Goal: Task Accomplishment & Management: Manage account settings

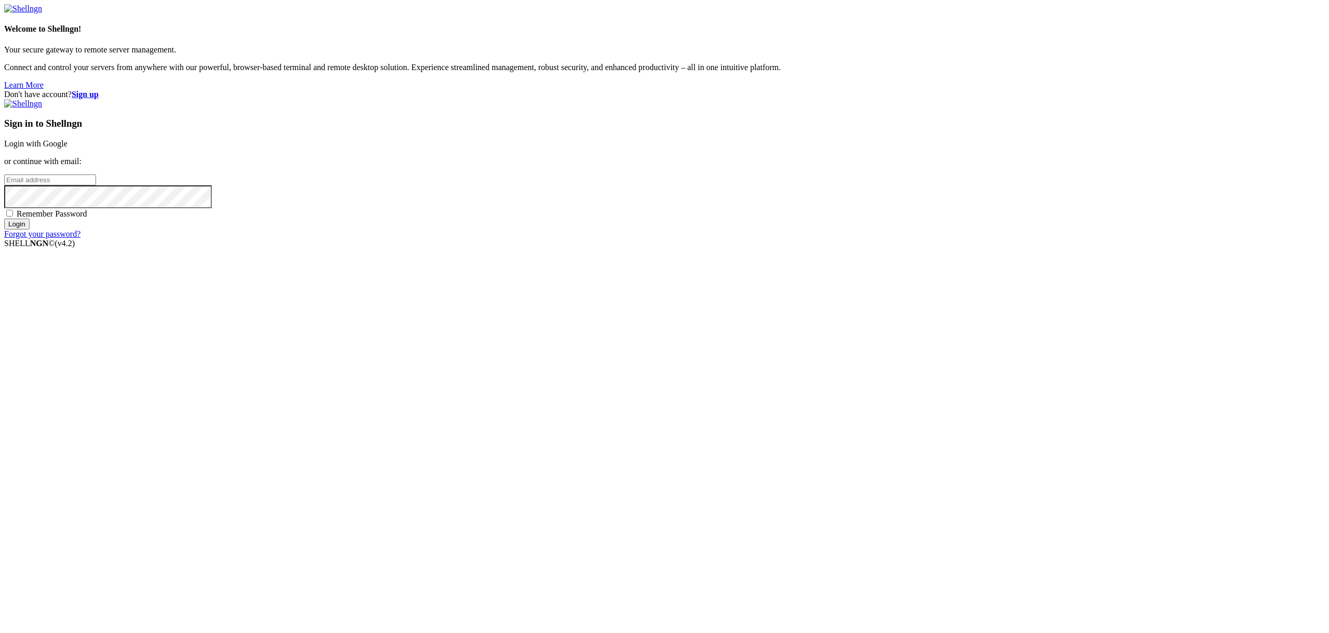
click at [679, 239] on div "Don't have account? Sign up Sign in to Shellngn Login with Google or continue w…" at bounding box center [664, 164] width 1321 height 149
click at [96, 185] on input "email" at bounding box center [50, 179] width 92 height 11
click at [695, 239] on div "Don't have account? Sign up Sign in to Shellngn Login with Google or continue w…" at bounding box center [664, 164] width 1321 height 149
click at [639, 239] on div "Don't have account? Sign up Sign in to Shellngn Login with Google or continue w…" at bounding box center [664, 164] width 1321 height 149
click at [96, 185] on input "email" at bounding box center [50, 179] width 92 height 11
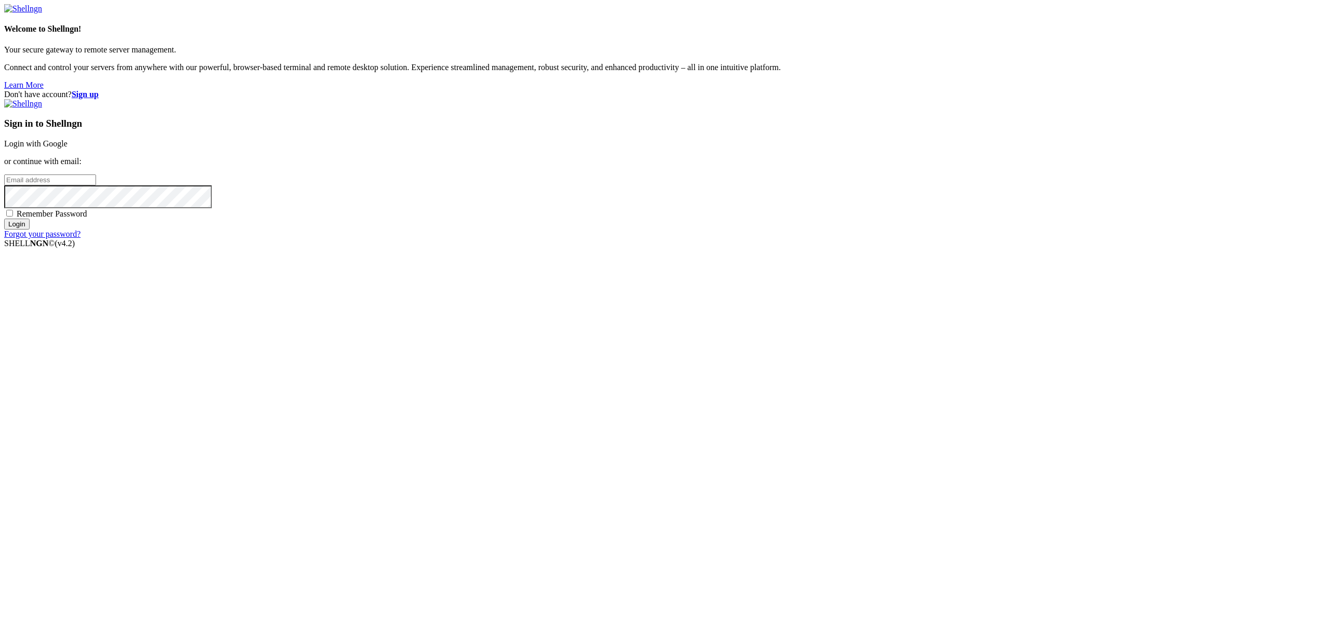
paste input "[PERSON_NAME][EMAIL_ADDRESS][DOMAIN_NAME]"
type input "[PERSON_NAME][EMAIL_ADDRESS][DOMAIN_NAME]"
click at [30, 229] on input "Login" at bounding box center [16, 224] width 25 height 11
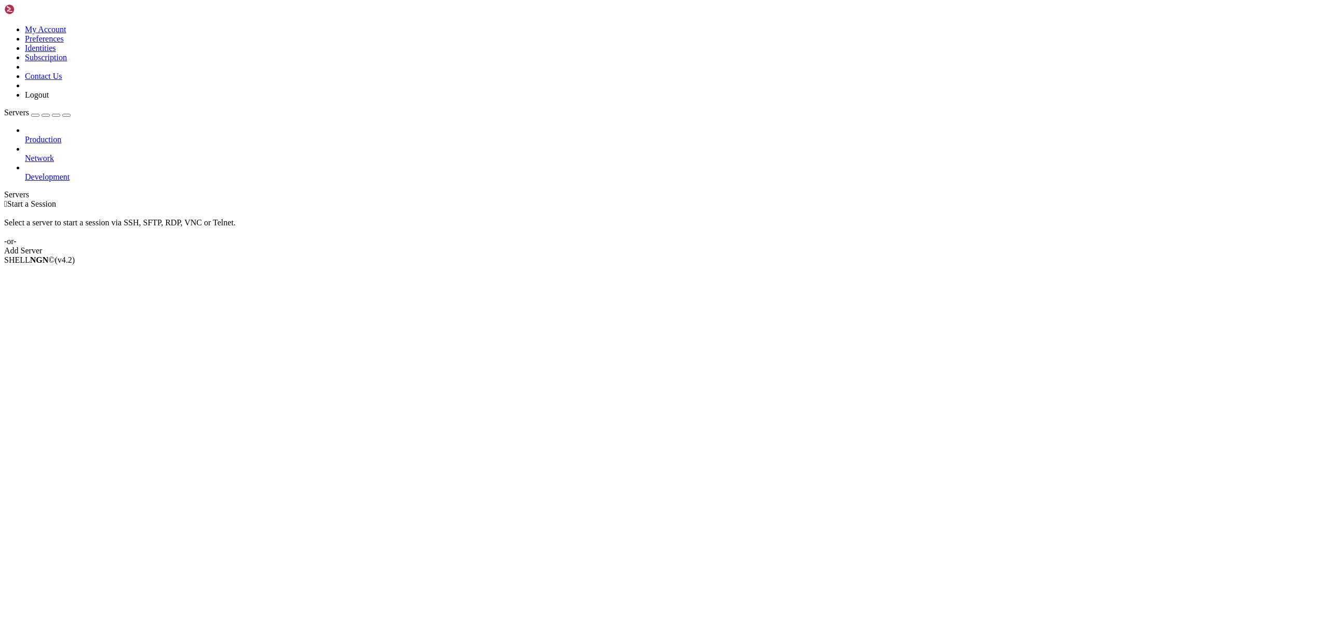
click at [35, 115] on div "button" at bounding box center [35, 115] width 0 height 0
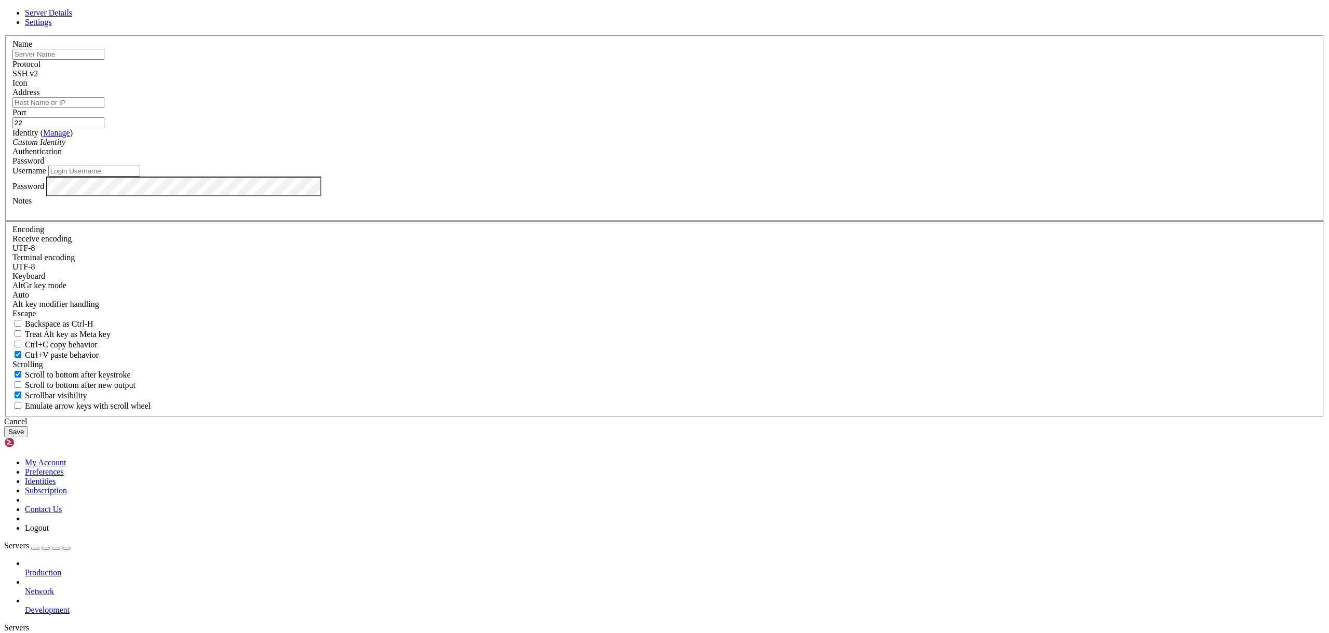
click at [373, 135] on div "Server Details Settings Name Protocol SSH v2 Icon" at bounding box center [664, 222] width 1321 height 429
click at [104, 60] on input "text" at bounding box center [58, 54] width 92 height 11
type input "eBay"
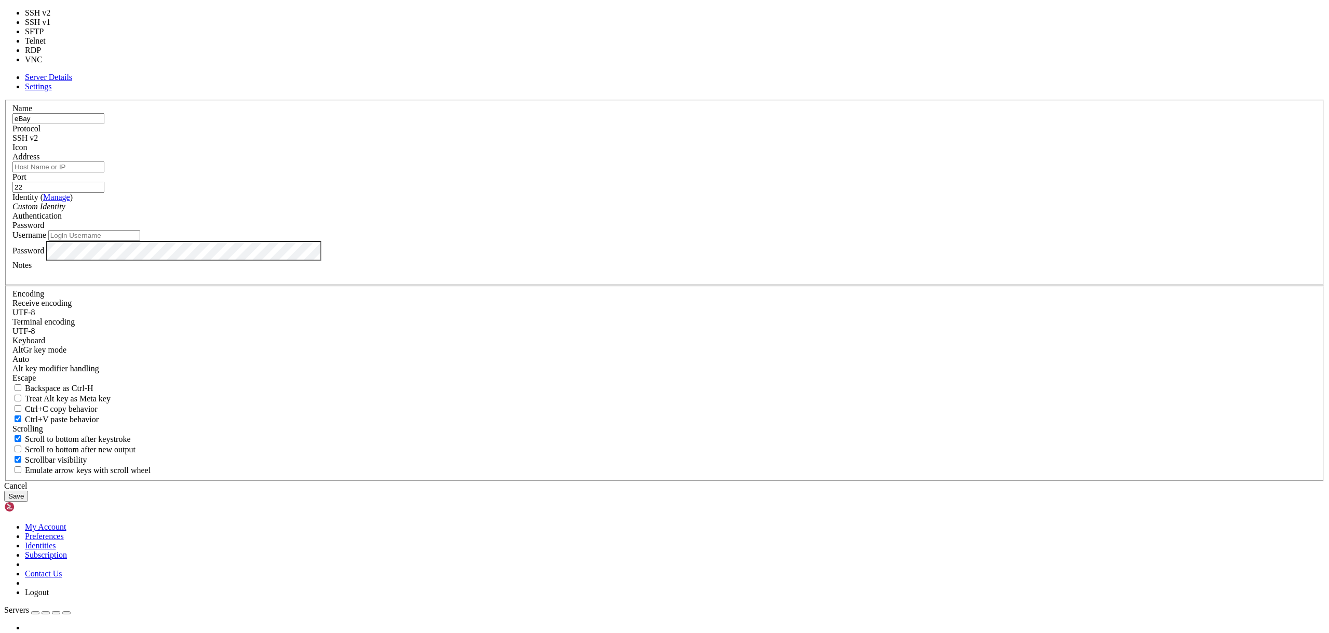
click at [727, 143] on div "SSH v2" at bounding box center [664, 137] width 1304 height 9
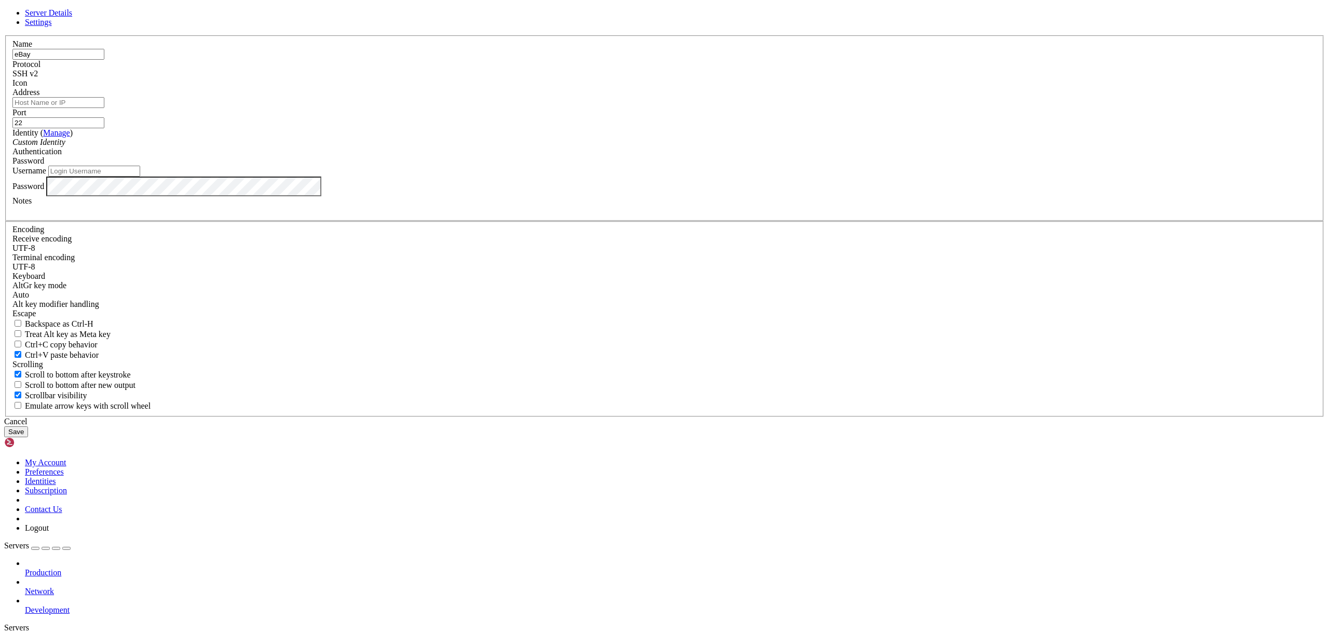
click at [727, 78] on div "SSH v2" at bounding box center [664, 73] width 1304 height 9
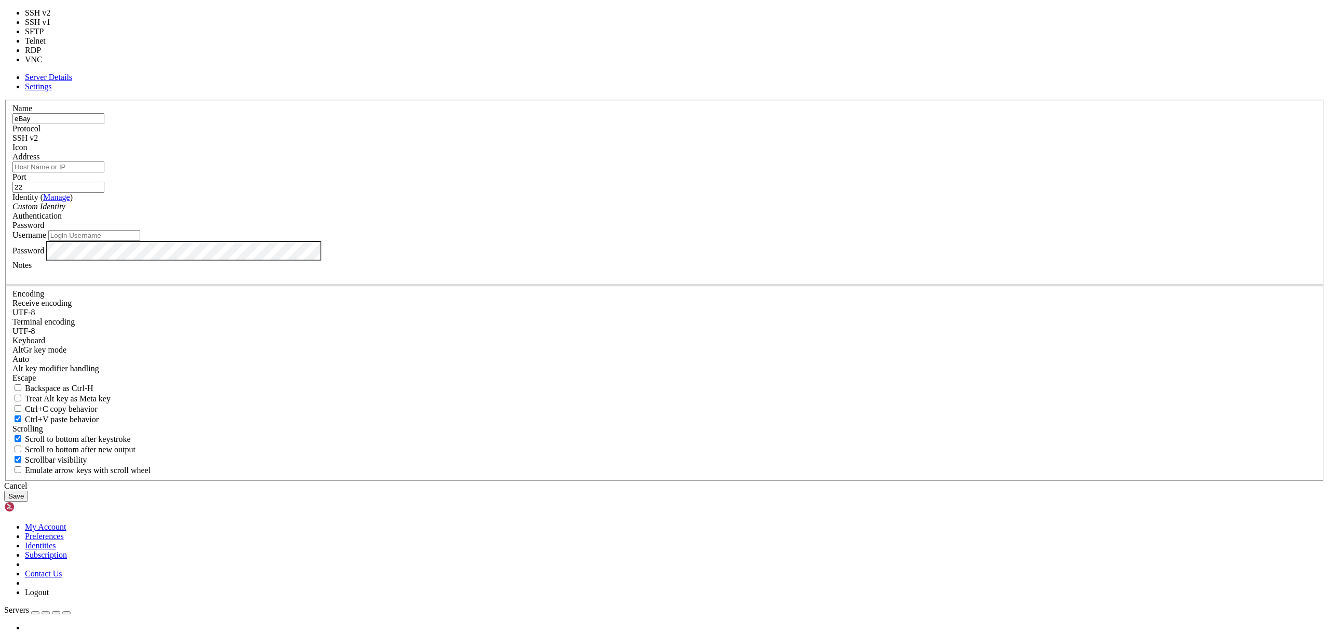
type input "3389"
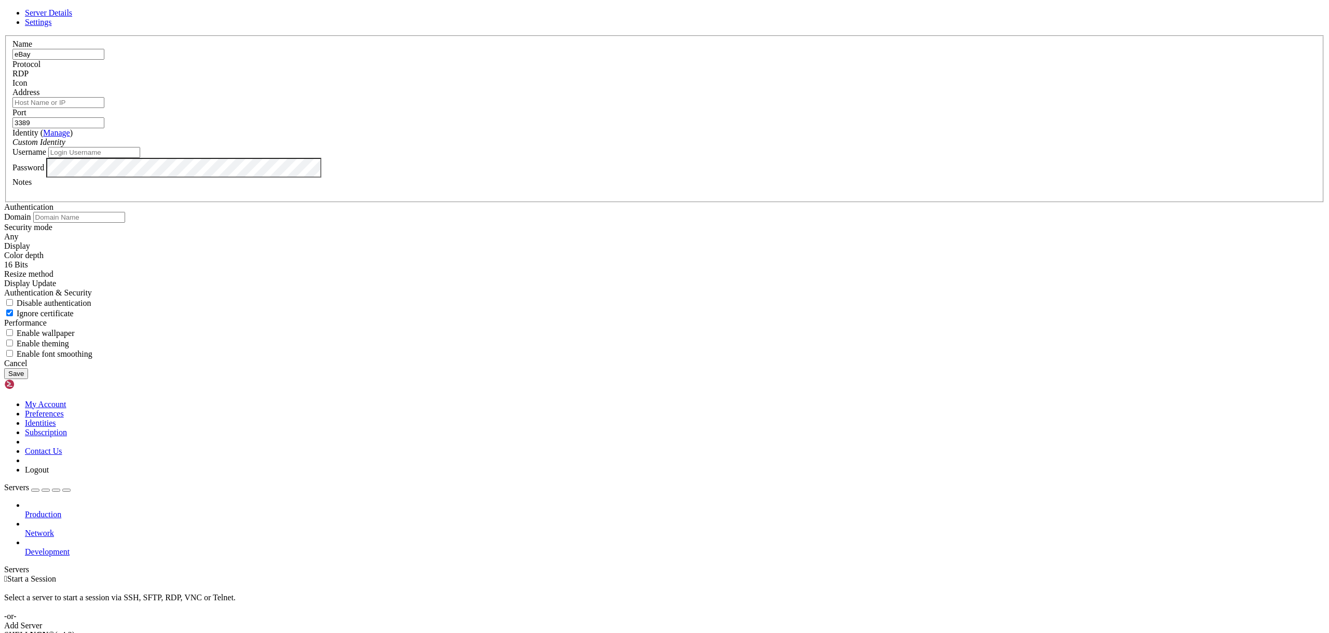
click at [104, 108] on input "Address" at bounding box center [58, 102] width 92 height 11
paste input "[TECHNICAL_ID]"
type input "[TECHNICAL_ID]"
click at [104, 128] on input "3389" at bounding box center [58, 122] width 92 height 11
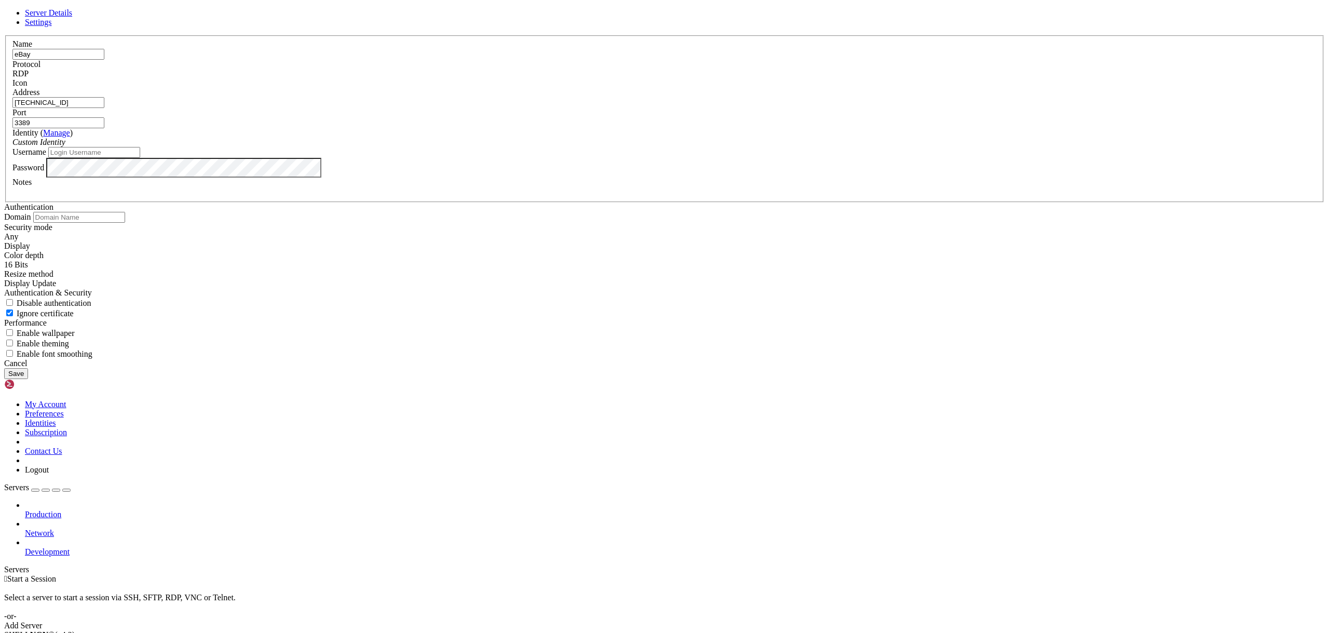
click at [104, 128] on input "3389" at bounding box center [58, 122] width 92 height 11
paste input "55201"
type input "55201"
click at [140, 158] on input "Username" at bounding box center [94, 152] width 92 height 11
paste input "Administrator"
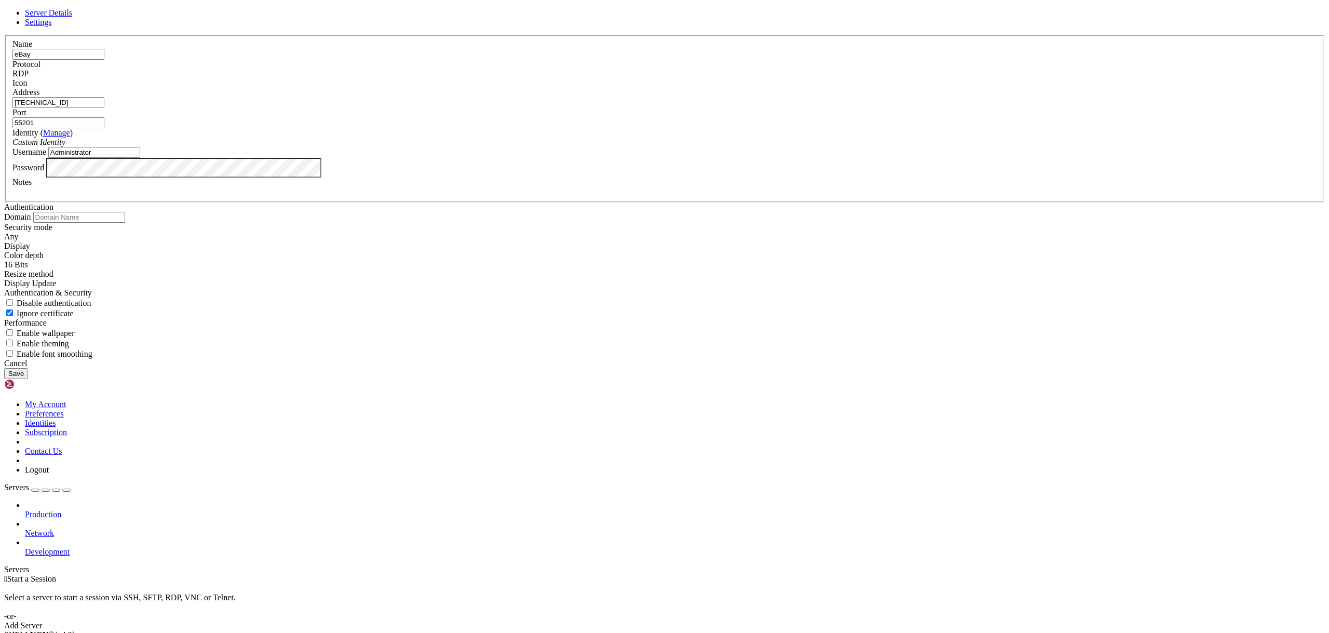
type input "Administrator"
click at [493, 360] on div "Server Details Settings Name eBay Protocol RDP Icon" at bounding box center [664, 193] width 1321 height 371
click at [28, 379] on button "Save" at bounding box center [16, 373] width 24 height 11
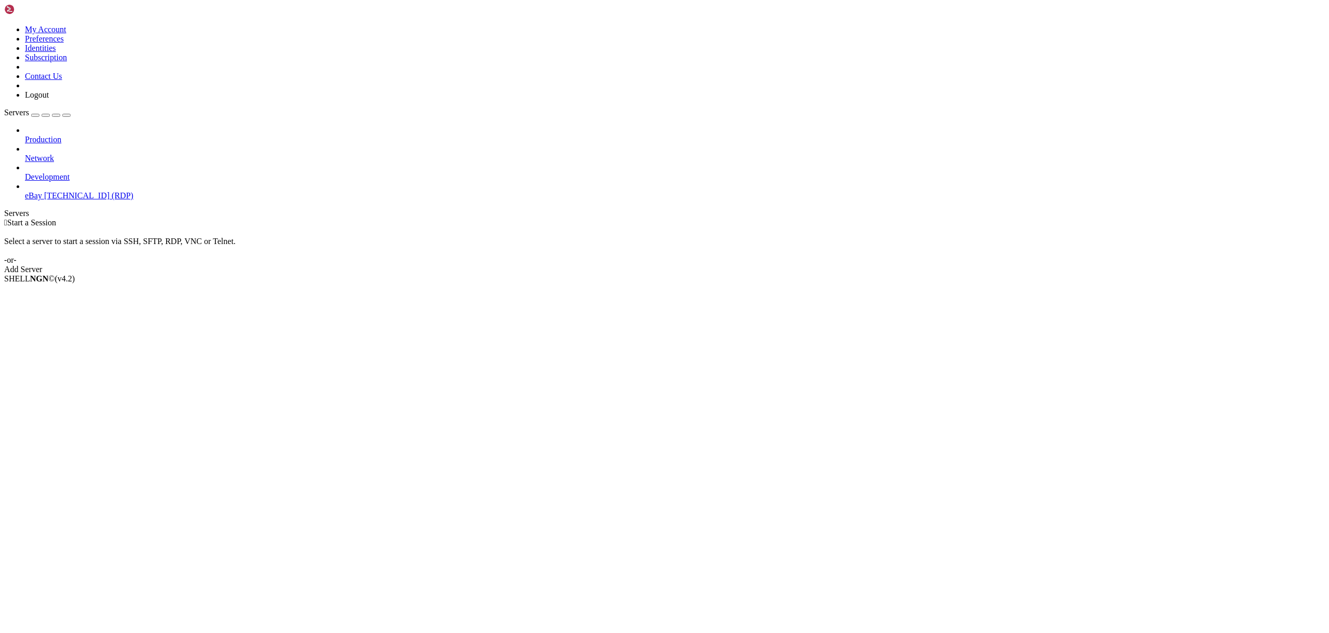
click at [60, 191] on span "[TECHNICAL_ID] (RDP)" at bounding box center [88, 195] width 89 height 9
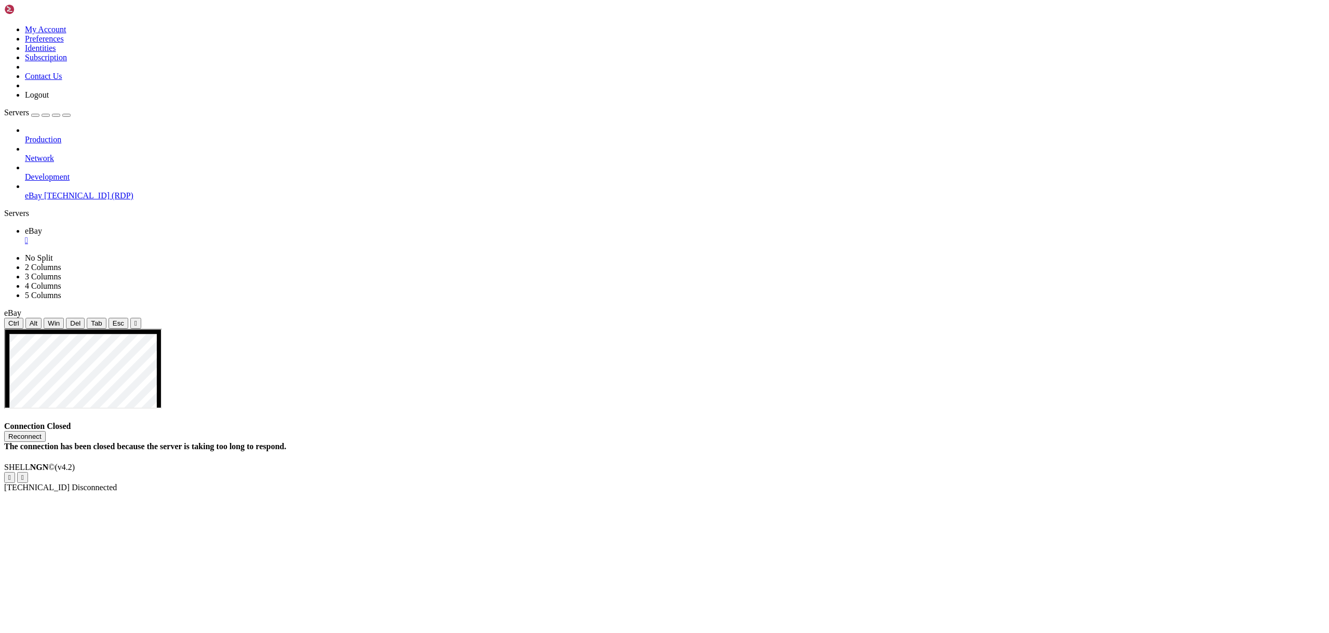
click at [35, 115] on div "button" at bounding box center [35, 115] width 0 height 0
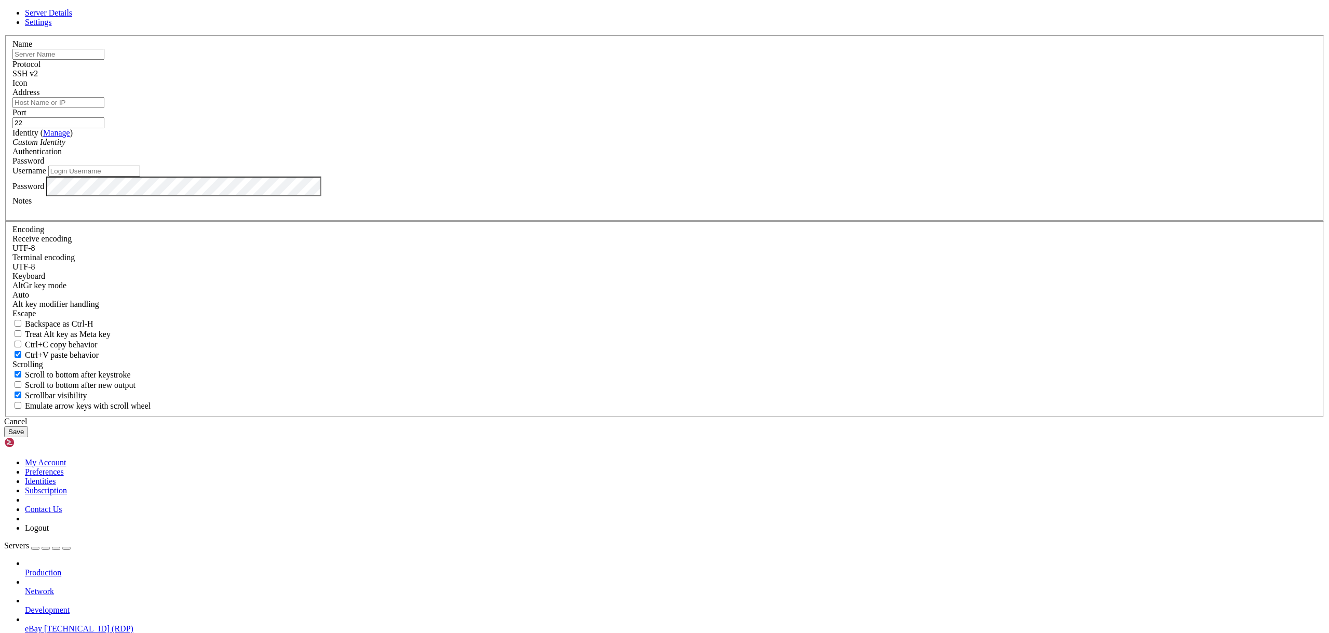
click at [104, 60] on input "text" at bounding box center [58, 54] width 92 height 11
type input "test"
click at [104, 108] on input "Address" at bounding box center [58, 102] width 92 height 11
paste input "[TECHNICAL_ID]"
type input "[TECHNICAL_ID]"
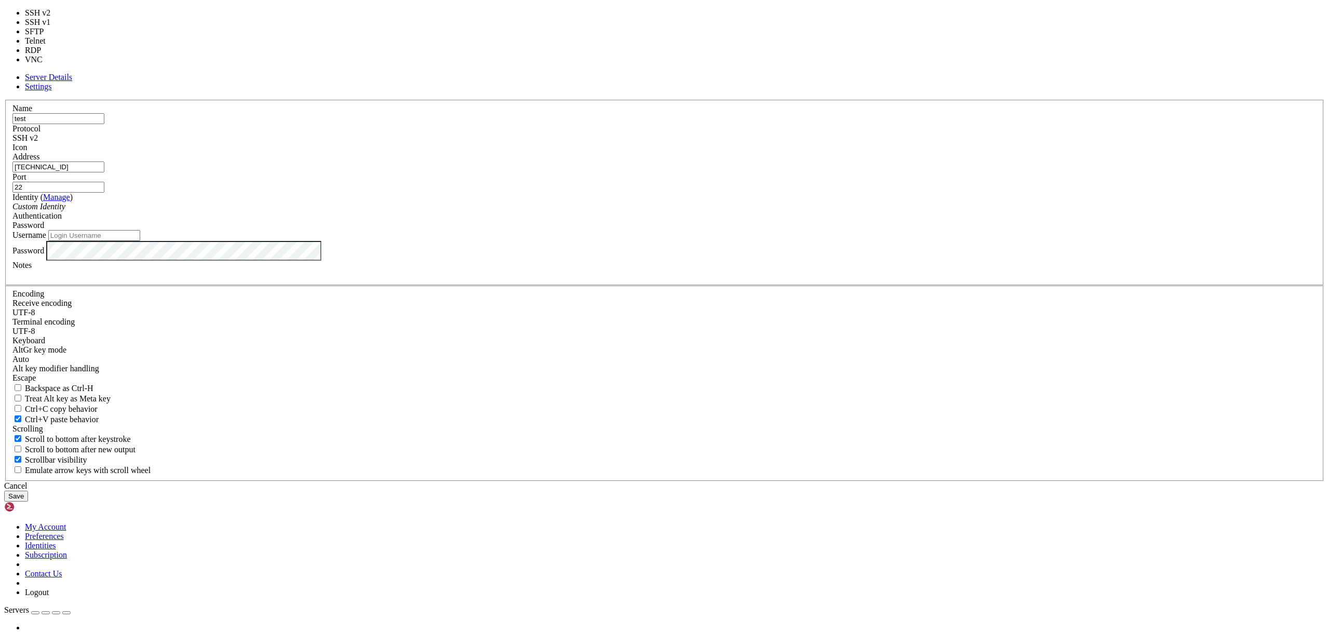
click at [38, 142] on span "SSH v2" at bounding box center [24, 137] width 25 height 9
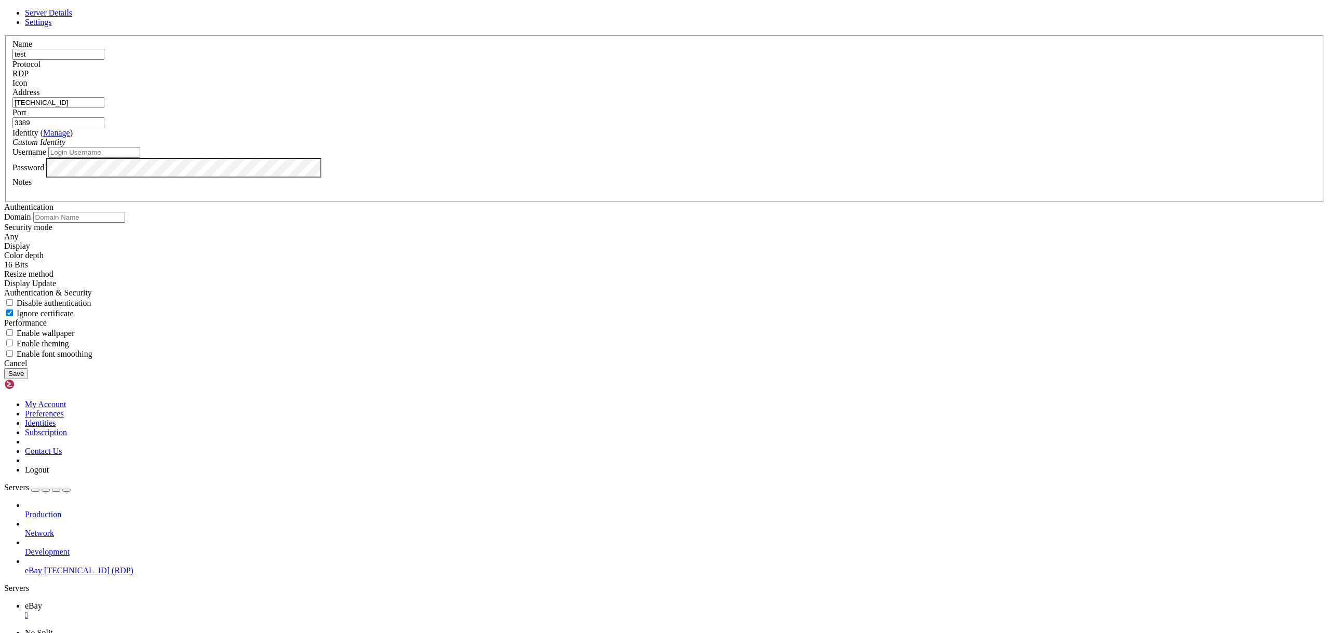
click at [104, 128] on input "3389" at bounding box center [58, 122] width 92 height 11
paste input "54262"
type input "54262"
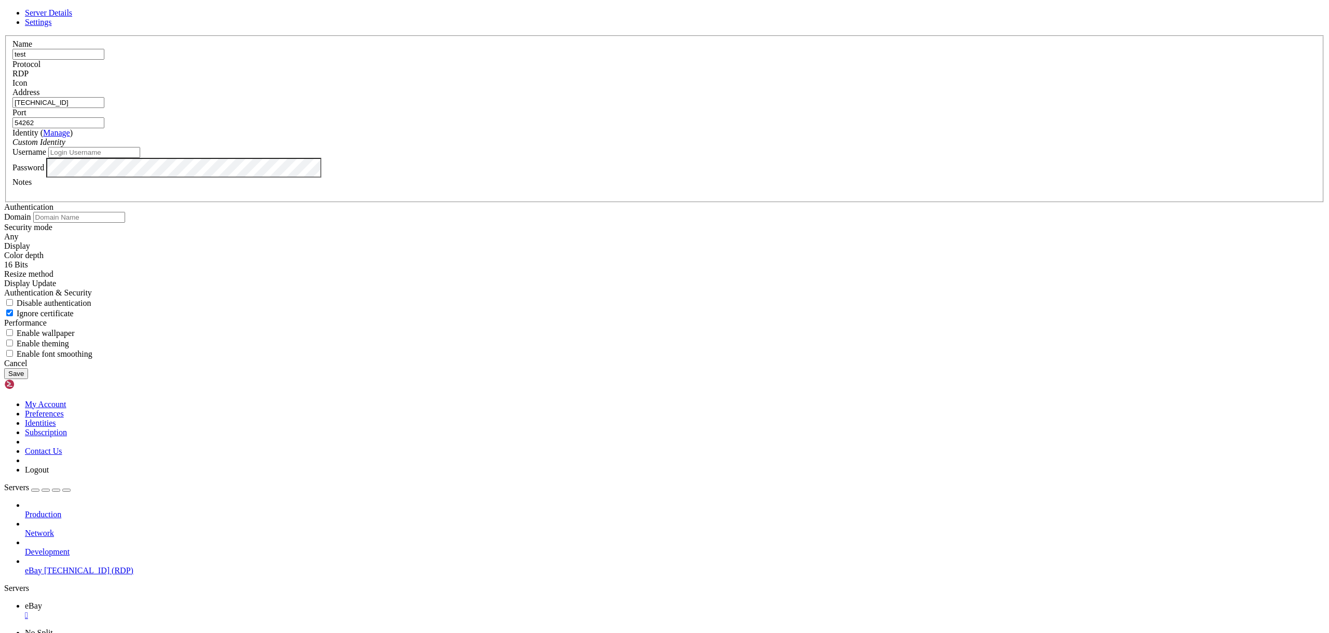
click at [140, 158] on input "Username" at bounding box center [94, 152] width 92 height 11
paste input "Administrator"
type input "Administrator"
click at [28, 379] on button "Save" at bounding box center [16, 373] width 24 height 11
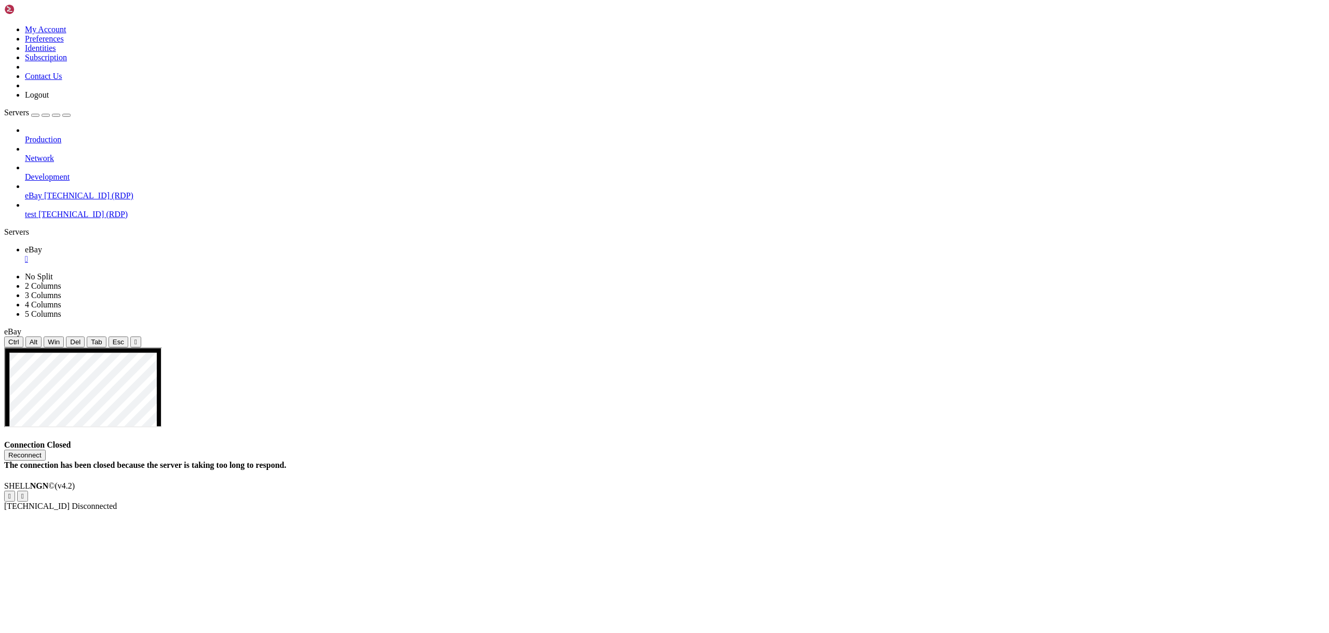
click at [60, 210] on span "[TECHNICAL_ID] (RDP)" at bounding box center [82, 214] width 89 height 9
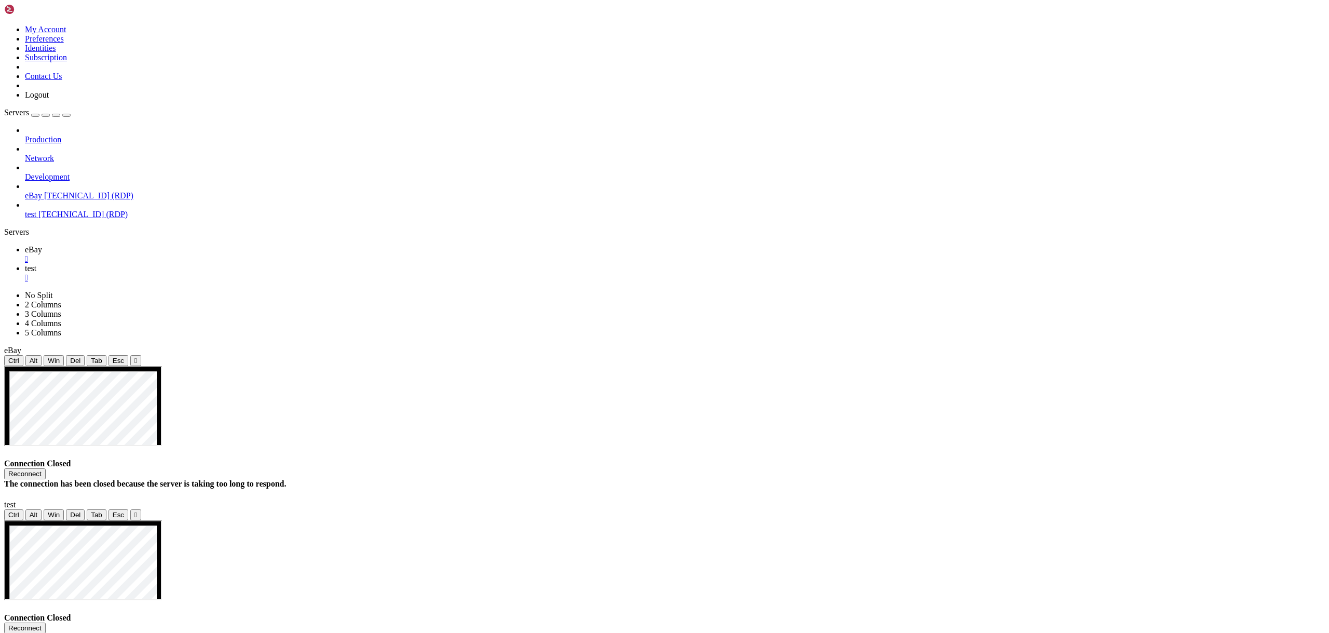
click at [224, 273] on div "" at bounding box center [675, 277] width 1300 height 9
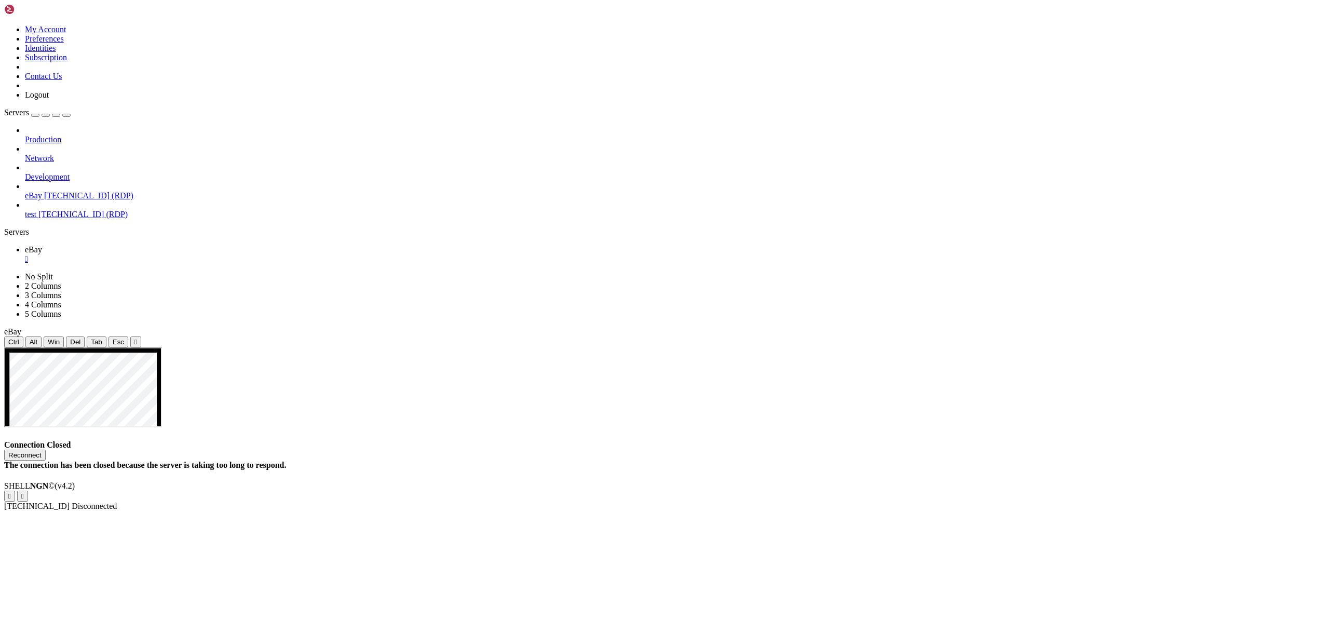
click at [174, 254] on div "" at bounding box center [675, 258] width 1300 height 9
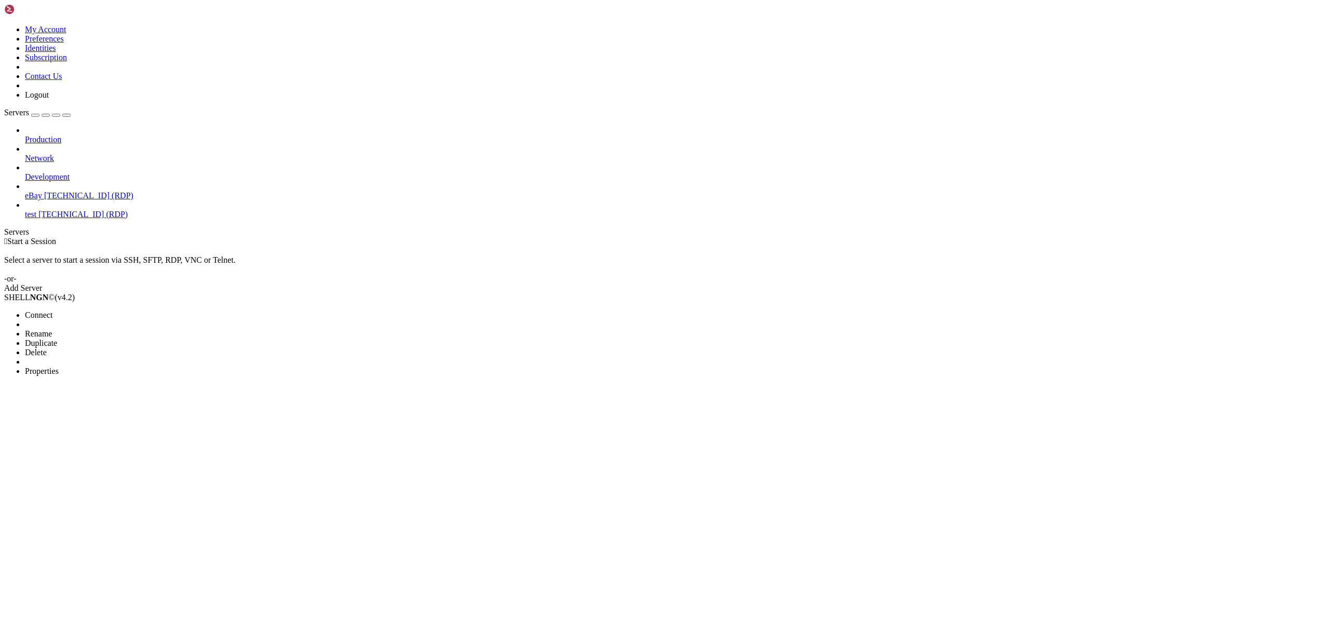
click at [119, 348] on li "Delete" at bounding box center [72, 352] width 94 height 9
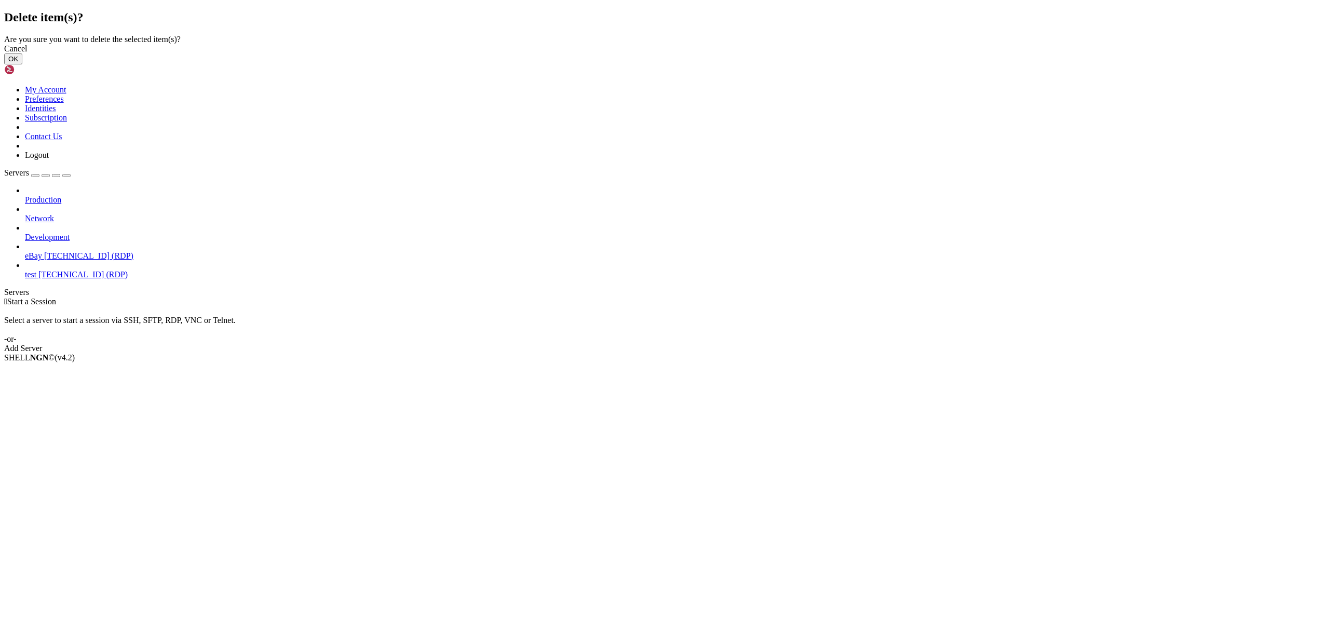
click at [22, 64] on button "OK" at bounding box center [13, 58] width 18 height 11
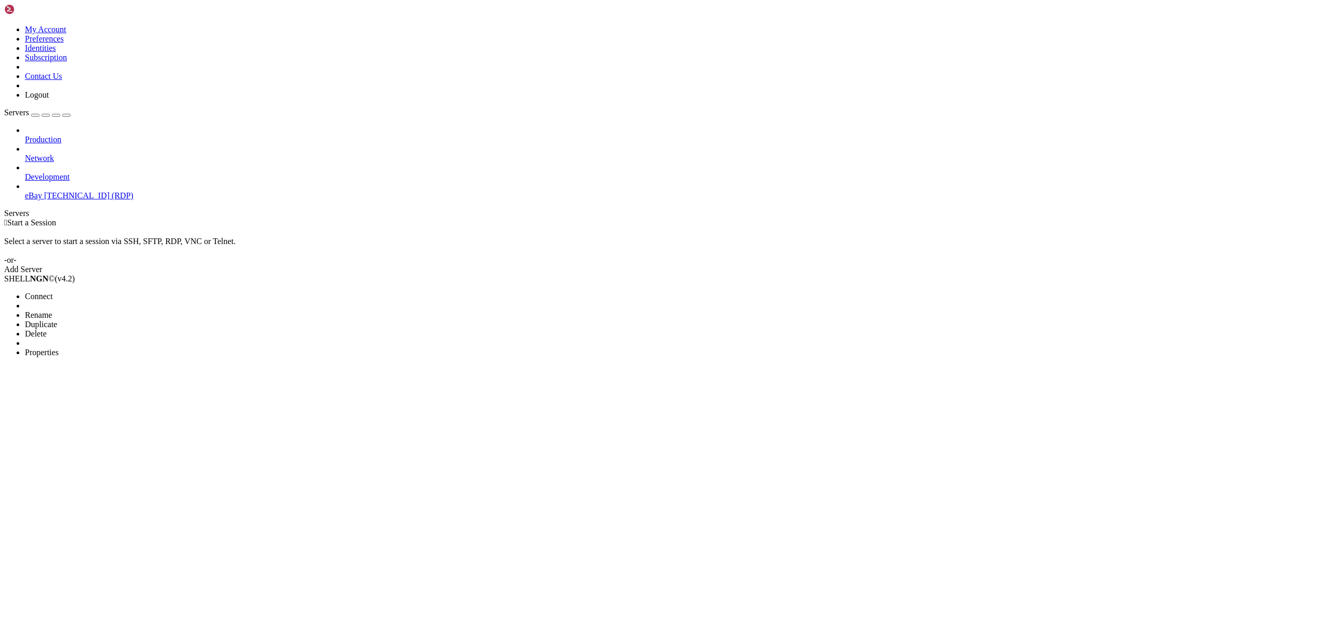
click at [119, 329] on li "Delete" at bounding box center [72, 333] width 94 height 9
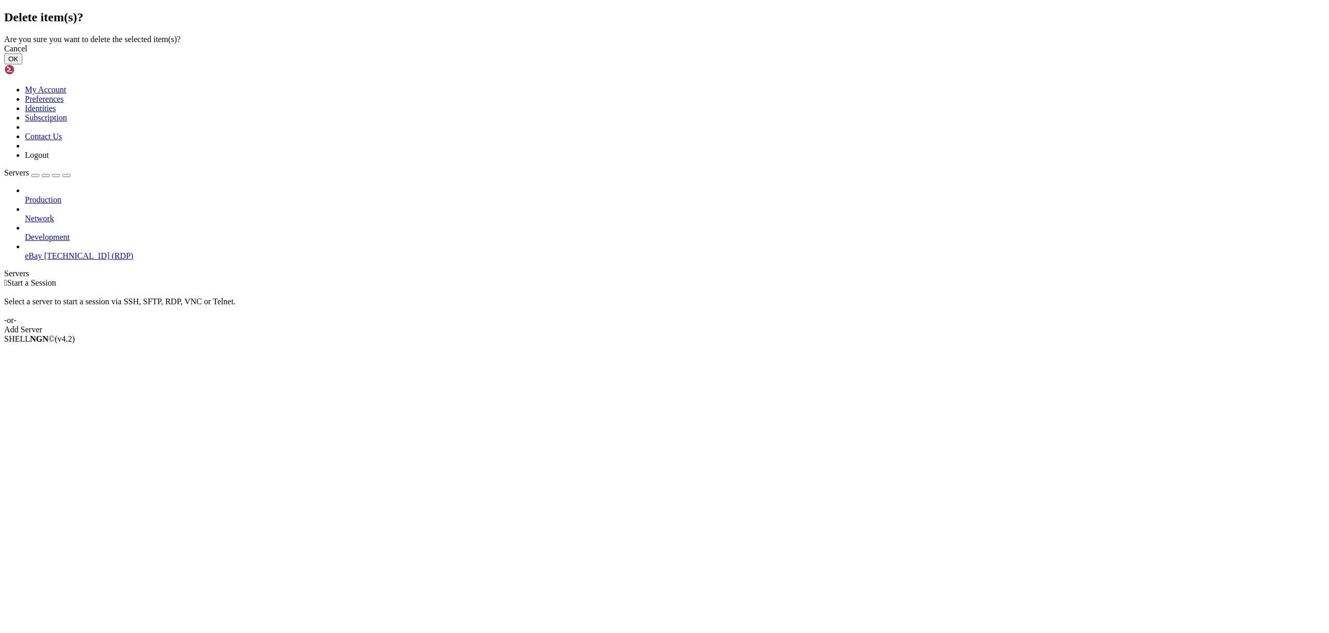
click at [22, 64] on button "OK" at bounding box center [13, 58] width 18 height 11
